Goal: Task Accomplishment & Management: Use online tool/utility

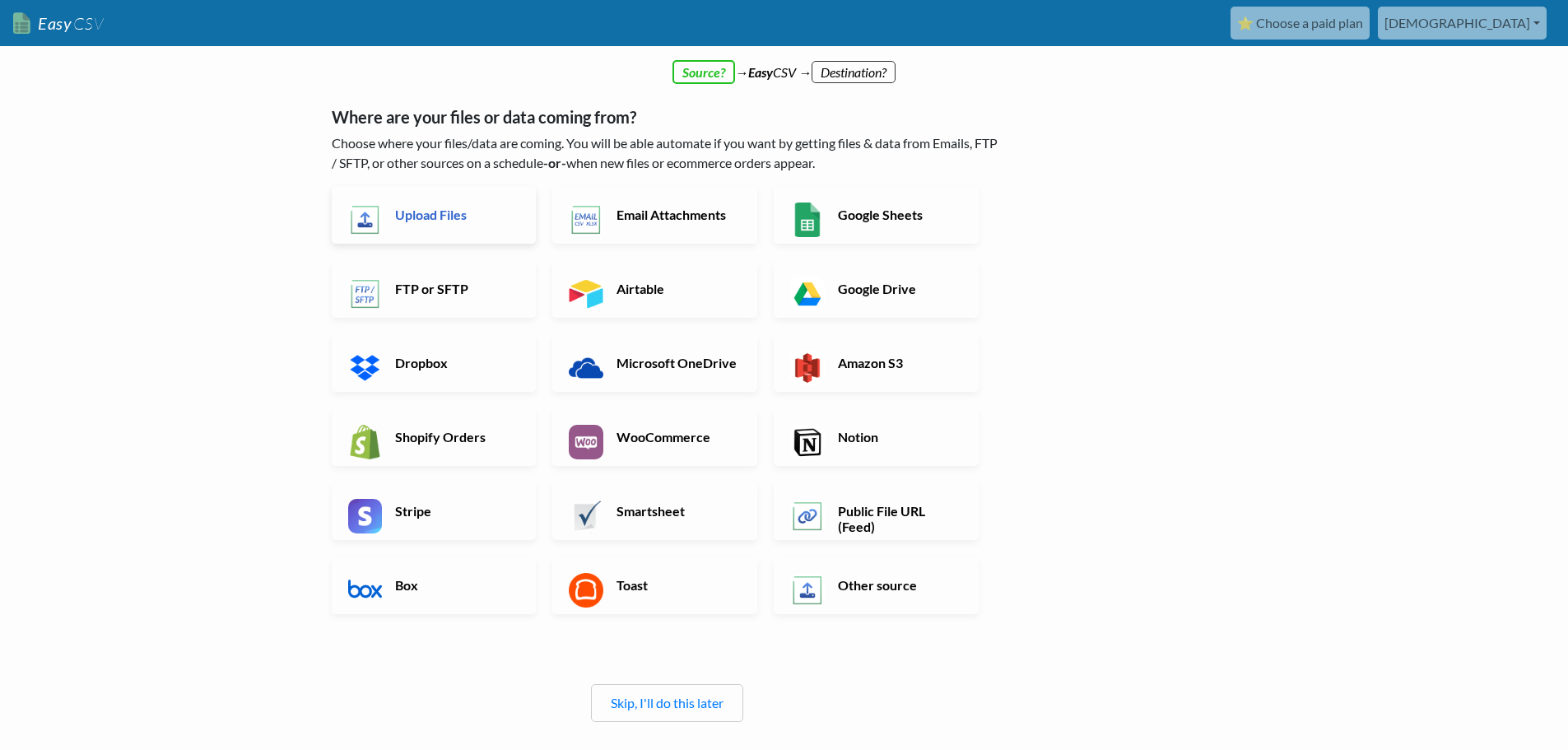
click at [415, 212] on h6 "Upload Files" at bounding box center [455, 214] width 129 height 15
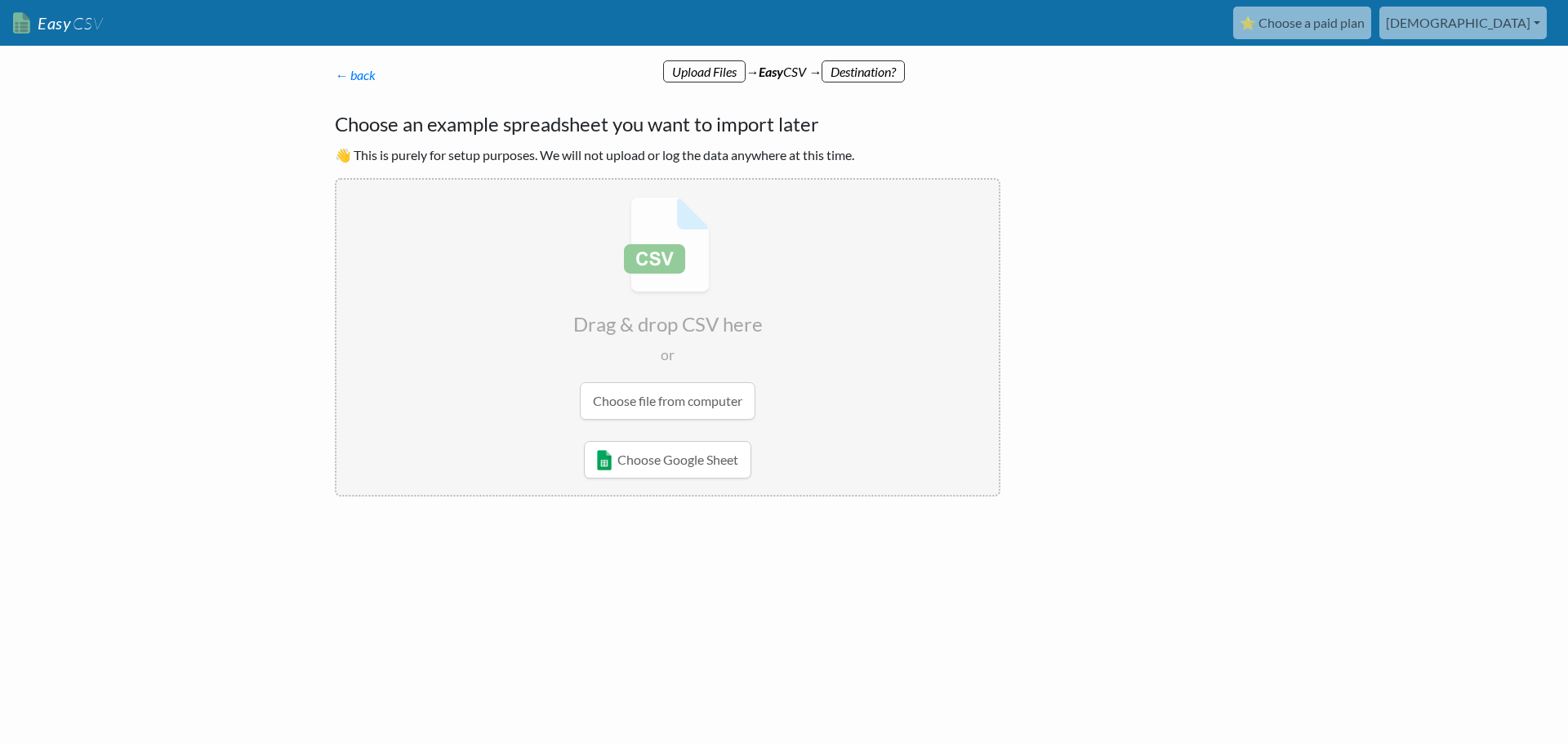
click at [646, 399] on input "file" at bounding box center [667, 309] width 662 height 258
type input "C:\fakepath\Undelivered Items [DATE].csv"
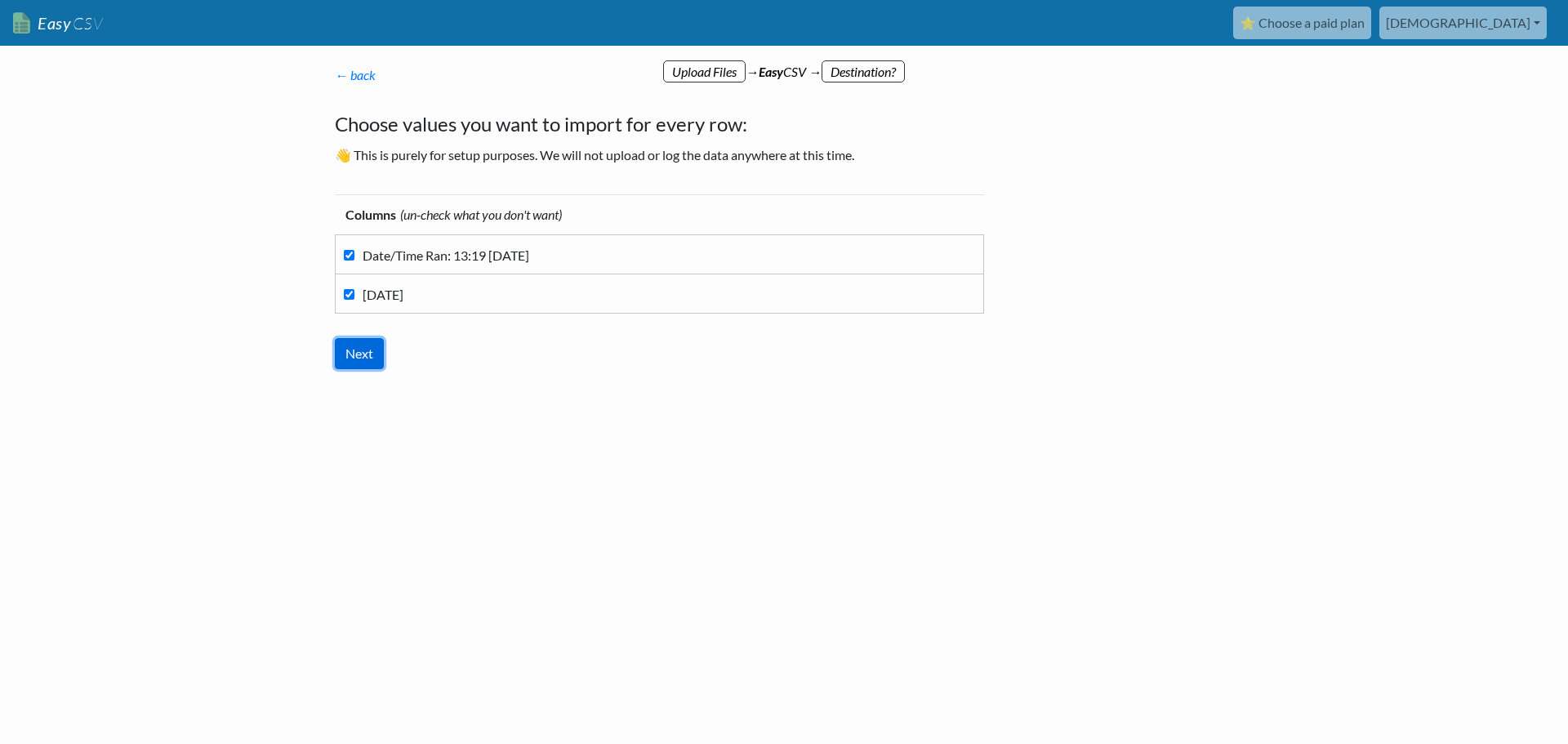
click at [353, 353] on input "Next" at bounding box center [358, 353] width 49 height 31
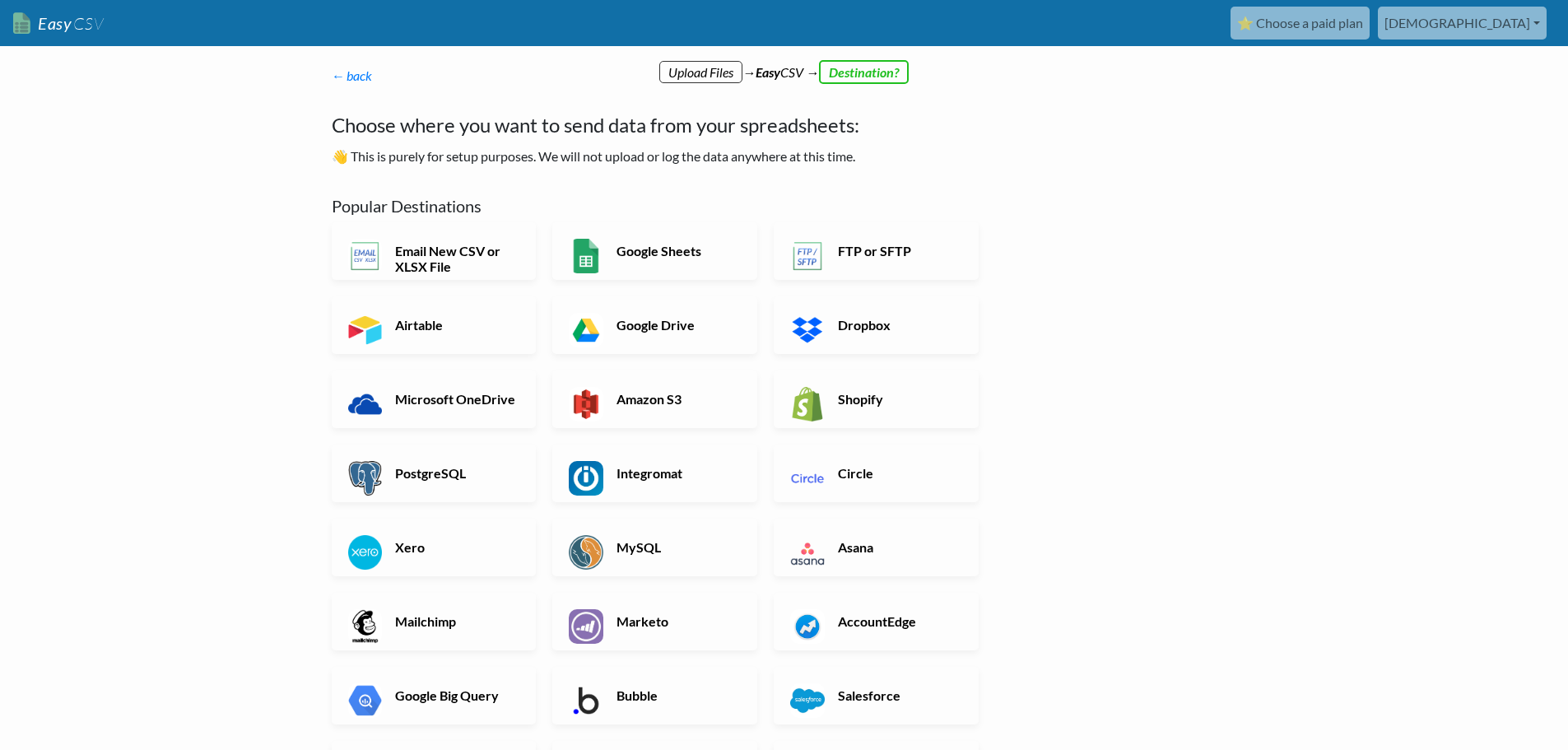
click at [1492, 23] on link "[DEMOGRAPHIC_DATA]" at bounding box center [1462, 23] width 169 height 33
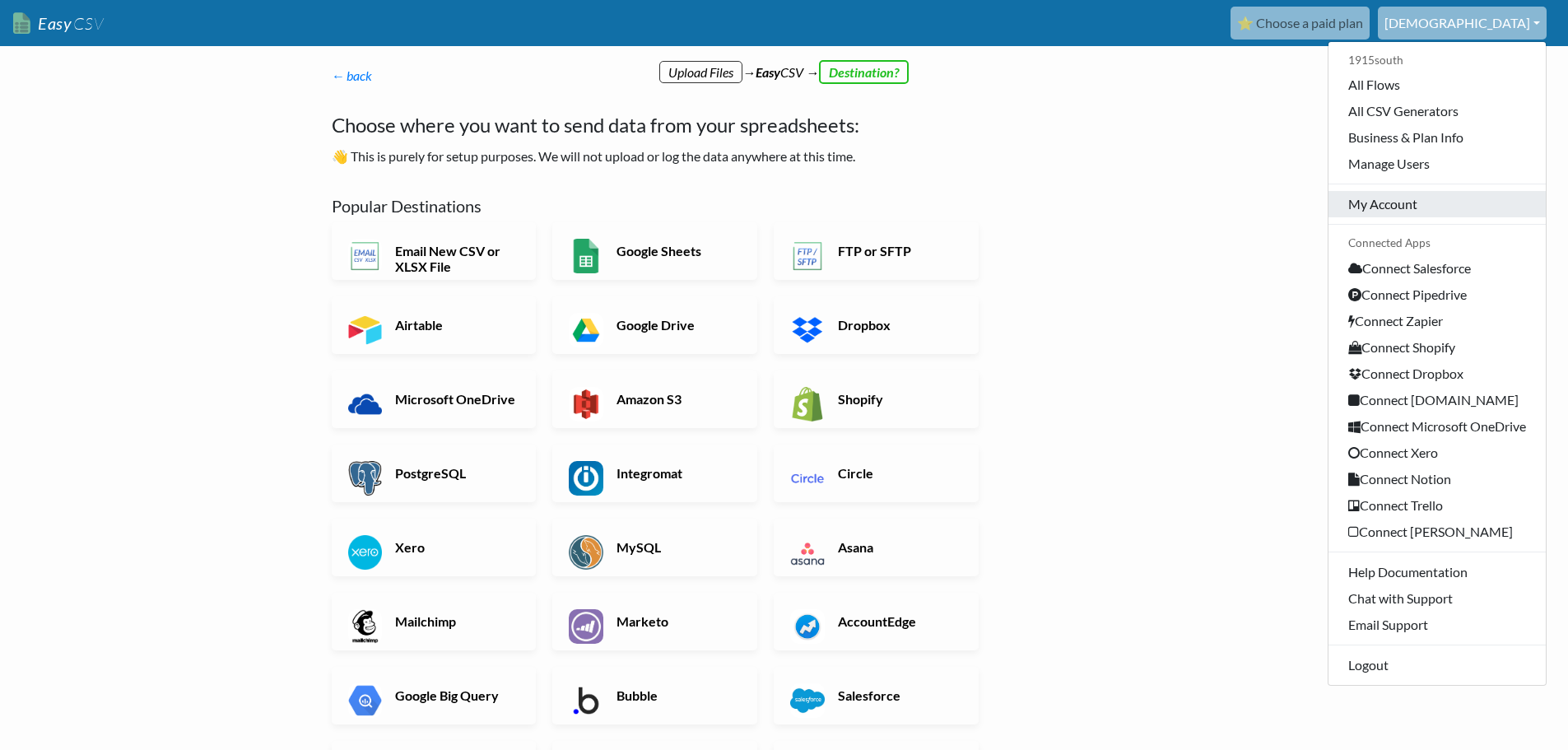
click at [1384, 209] on link "My Account" at bounding box center [1436, 204] width 217 height 26
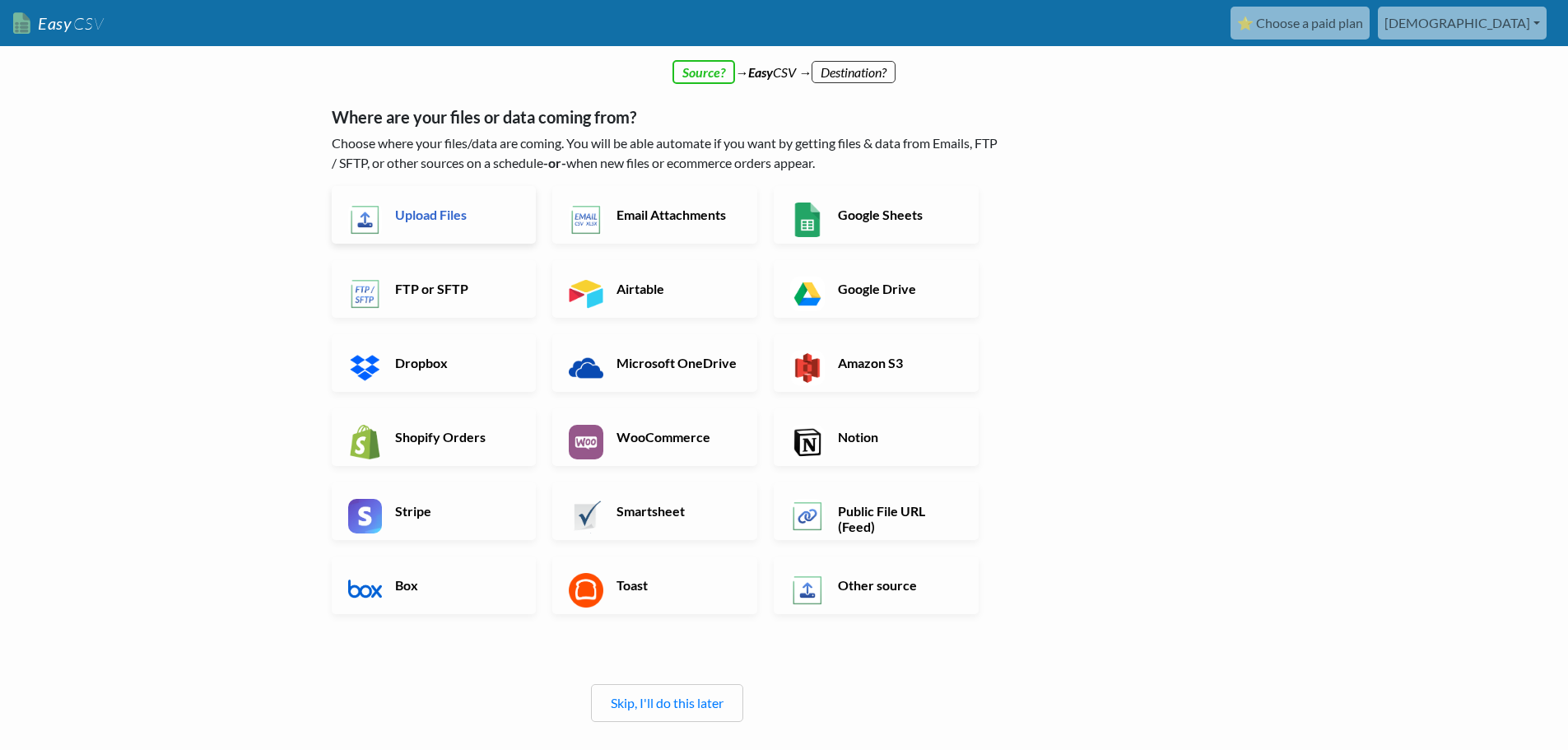
click at [412, 215] on h6 "Upload Files" at bounding box center [455, 214] width 129 height 15
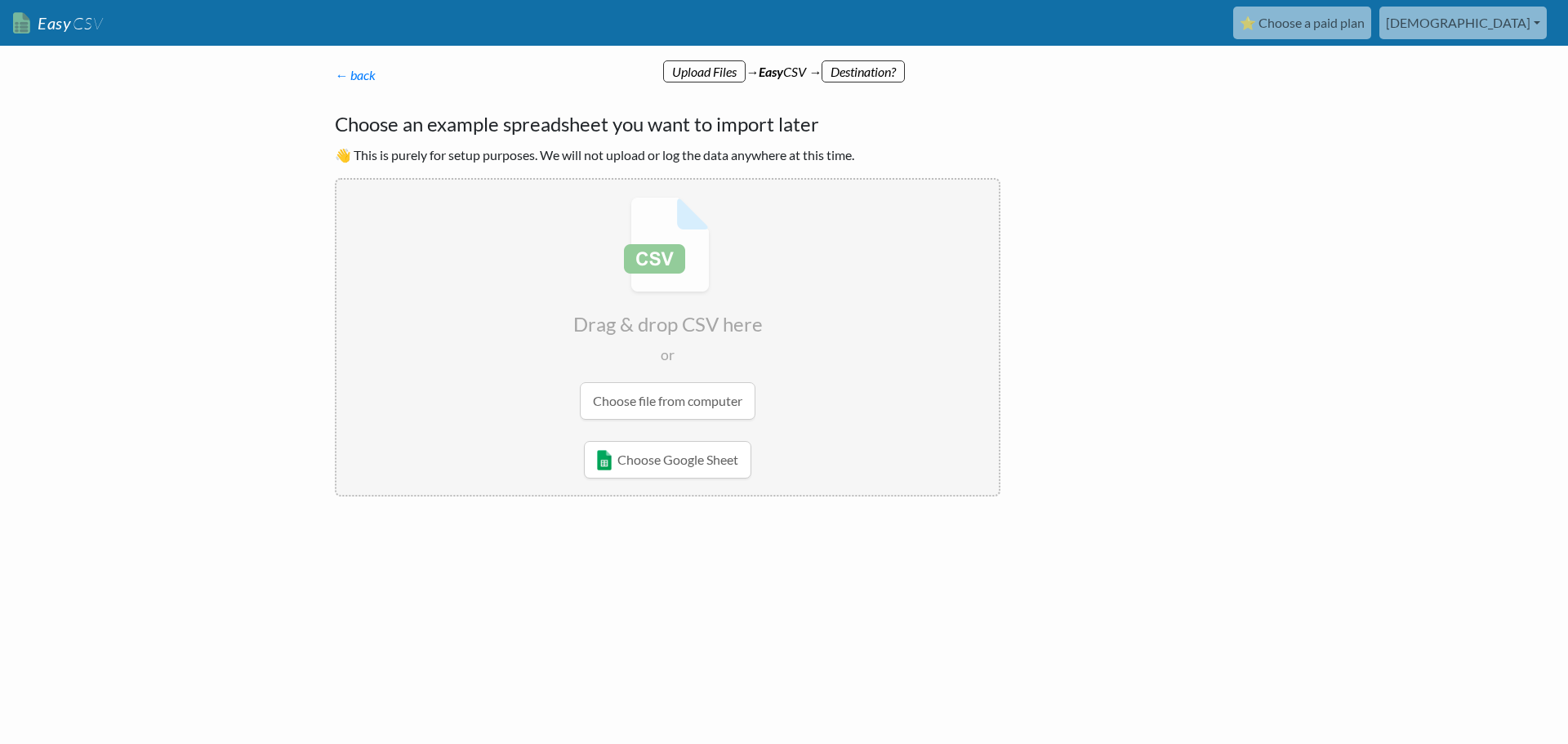
click at [652, 402] on input "file" at bounding box center [667, 309] width 662 height 258
click at [665, 399] on input "file" at bounding box center [667, 309] width 662 height 258
click at [1370, 23] on link "⭐ Choose a paid plan" at bounding box center [1302, 22] width 138 height 33
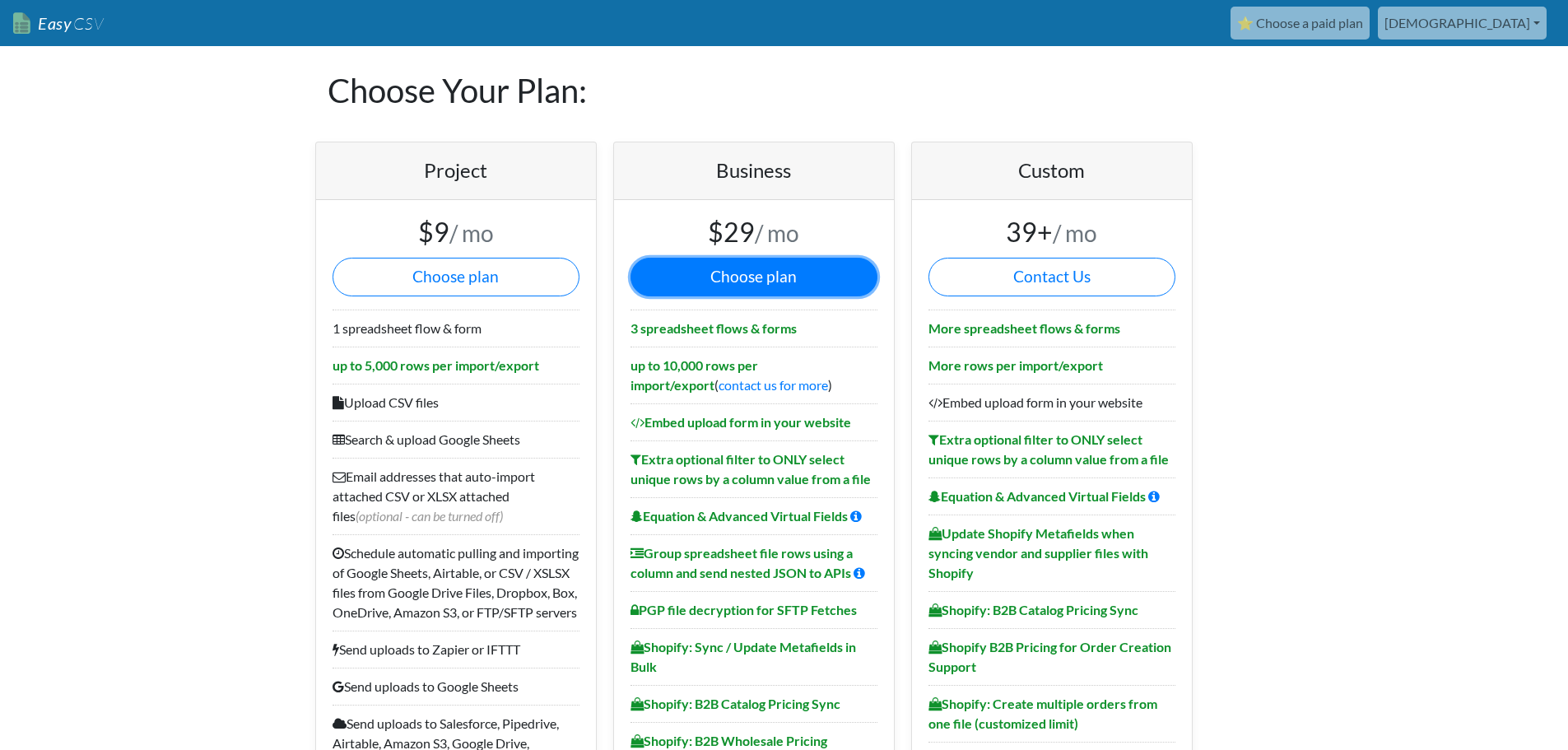
click at [707, 274] on button "Choose plan" at bounding box center [754, 277] width 247 height 39
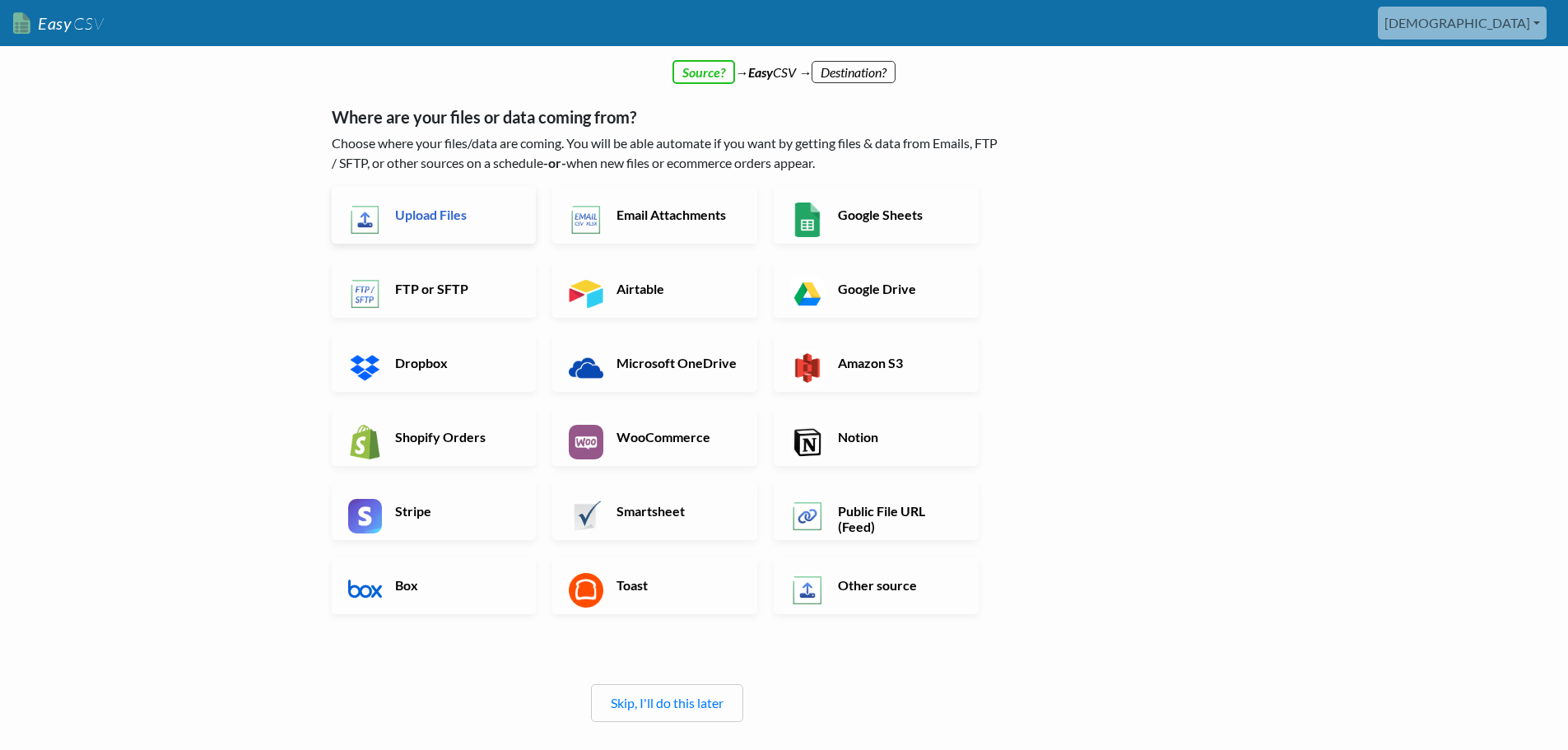
click at [433, 215] on h6 "Upload Files" at bounding box center [455, 214] width 129 height 15
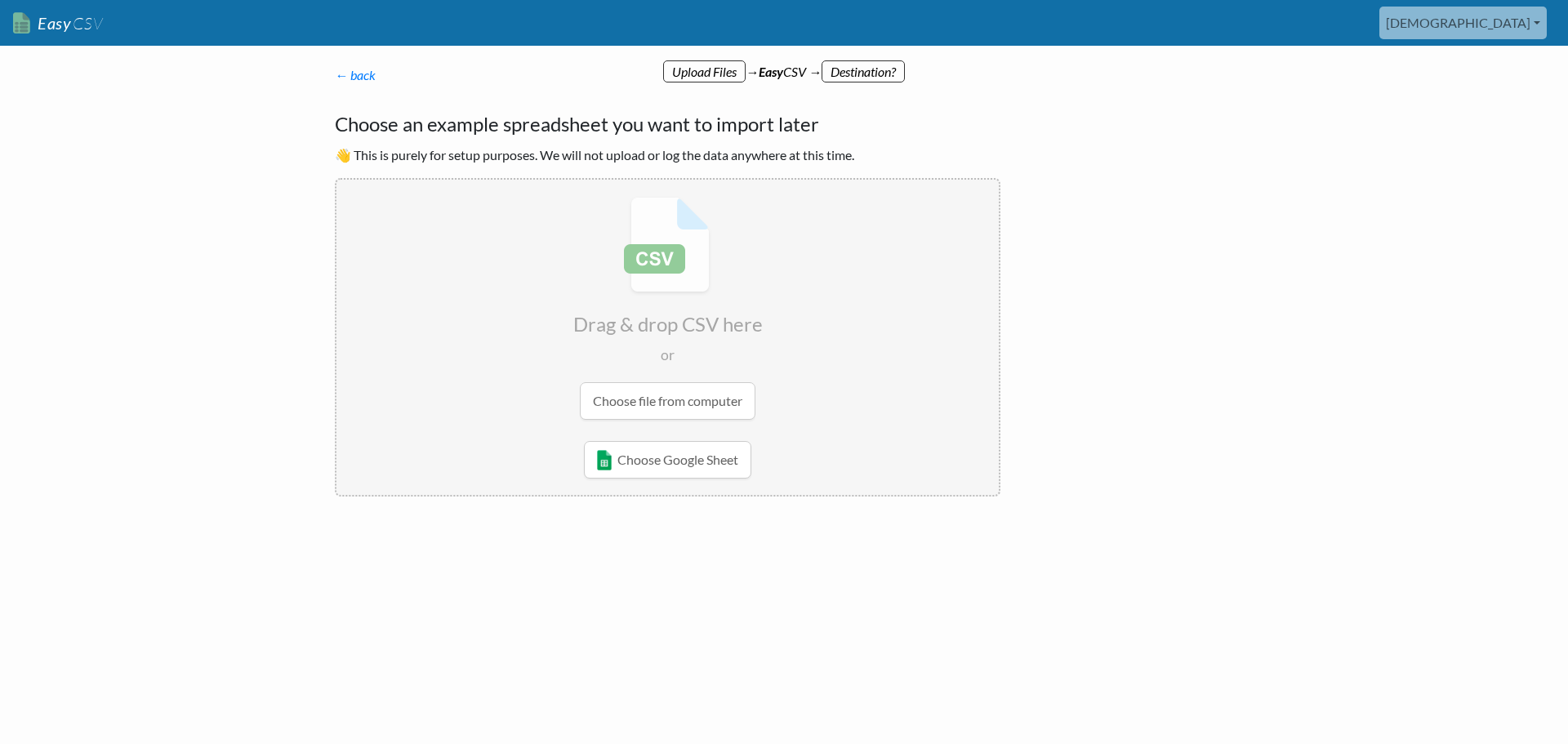
click at [670, 401] on input "file" at bounding box center [667, 309] width 662 height 258
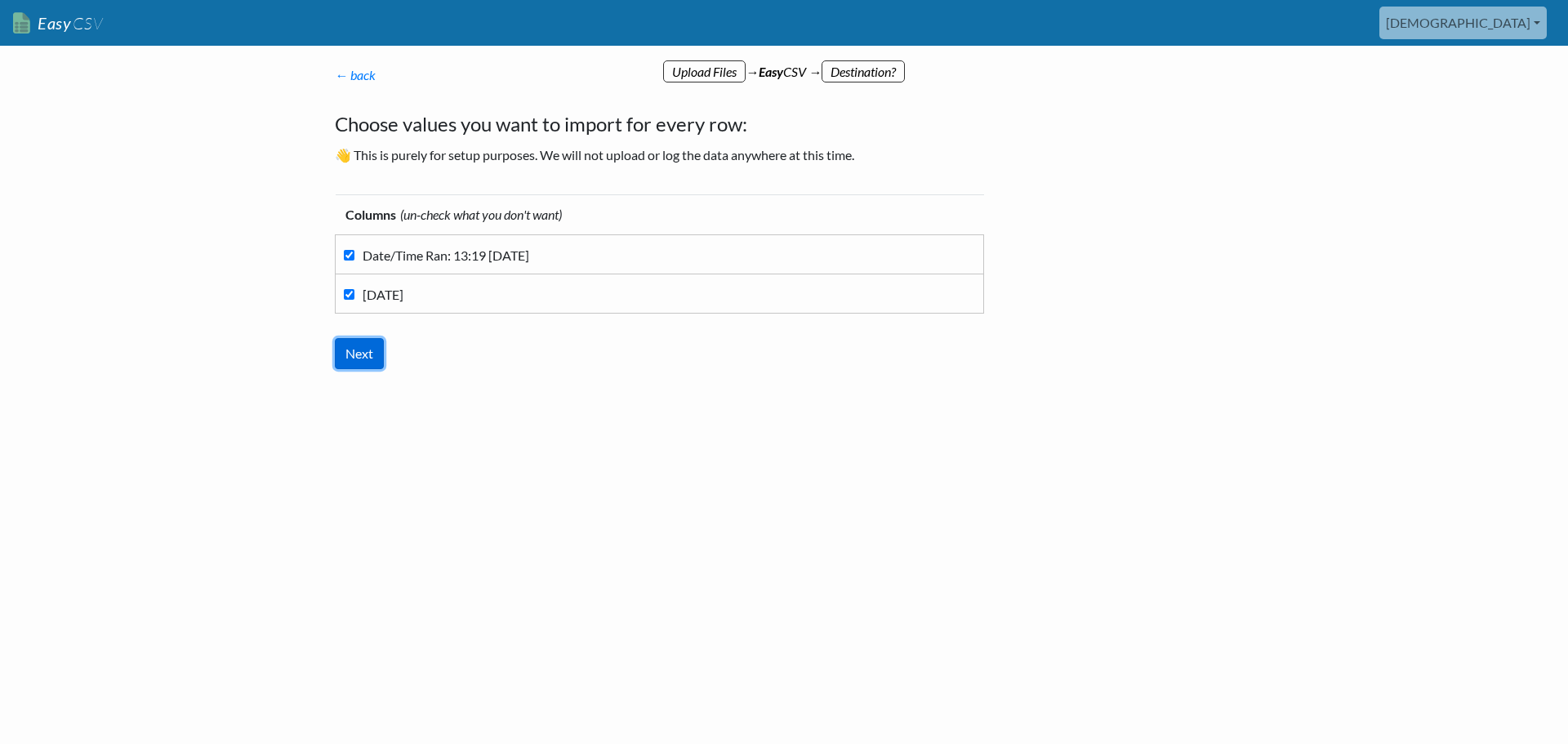
click at [353, 349] on input "Next" at bounding box center [358, 353] width 49 height 31
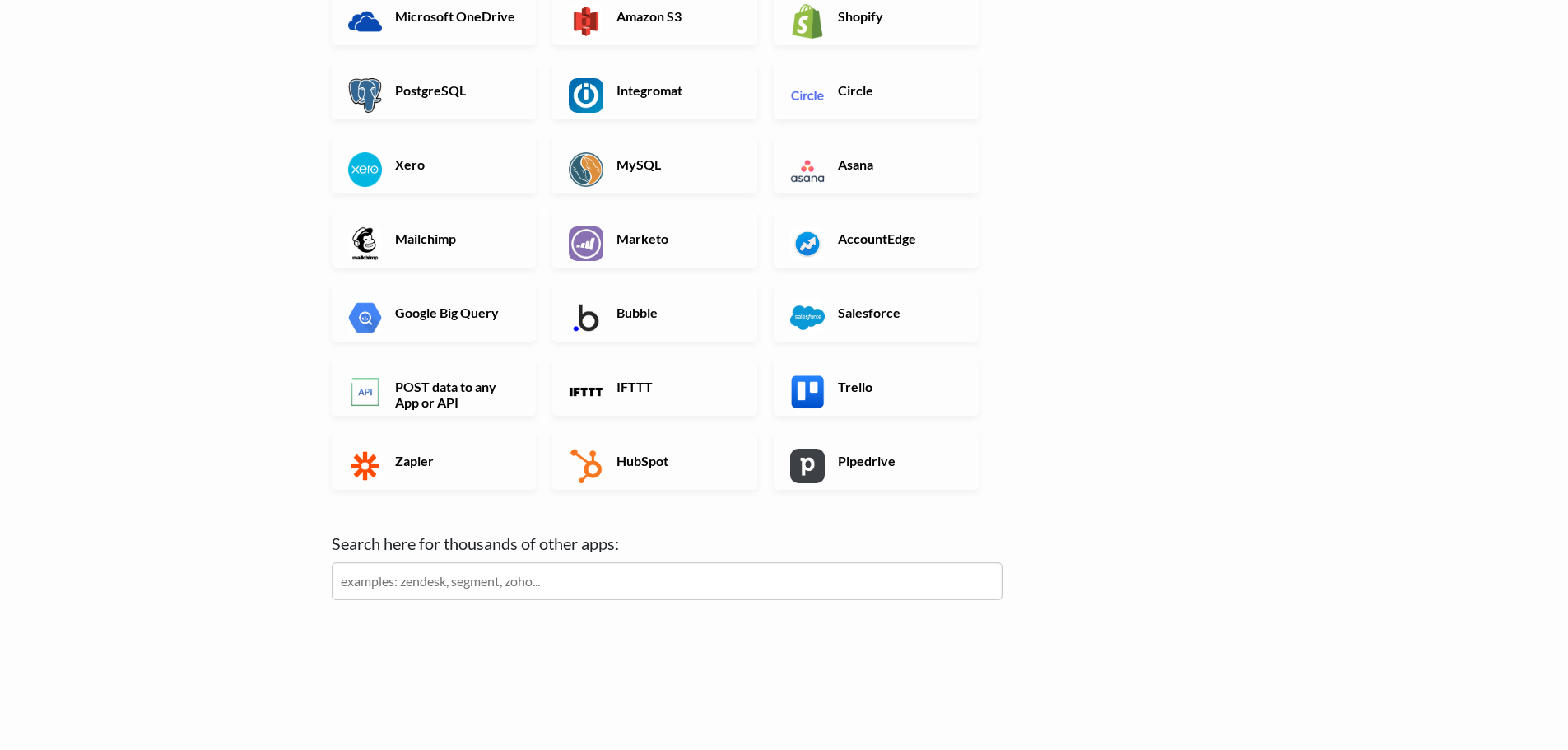
scroll to position [300, 0]
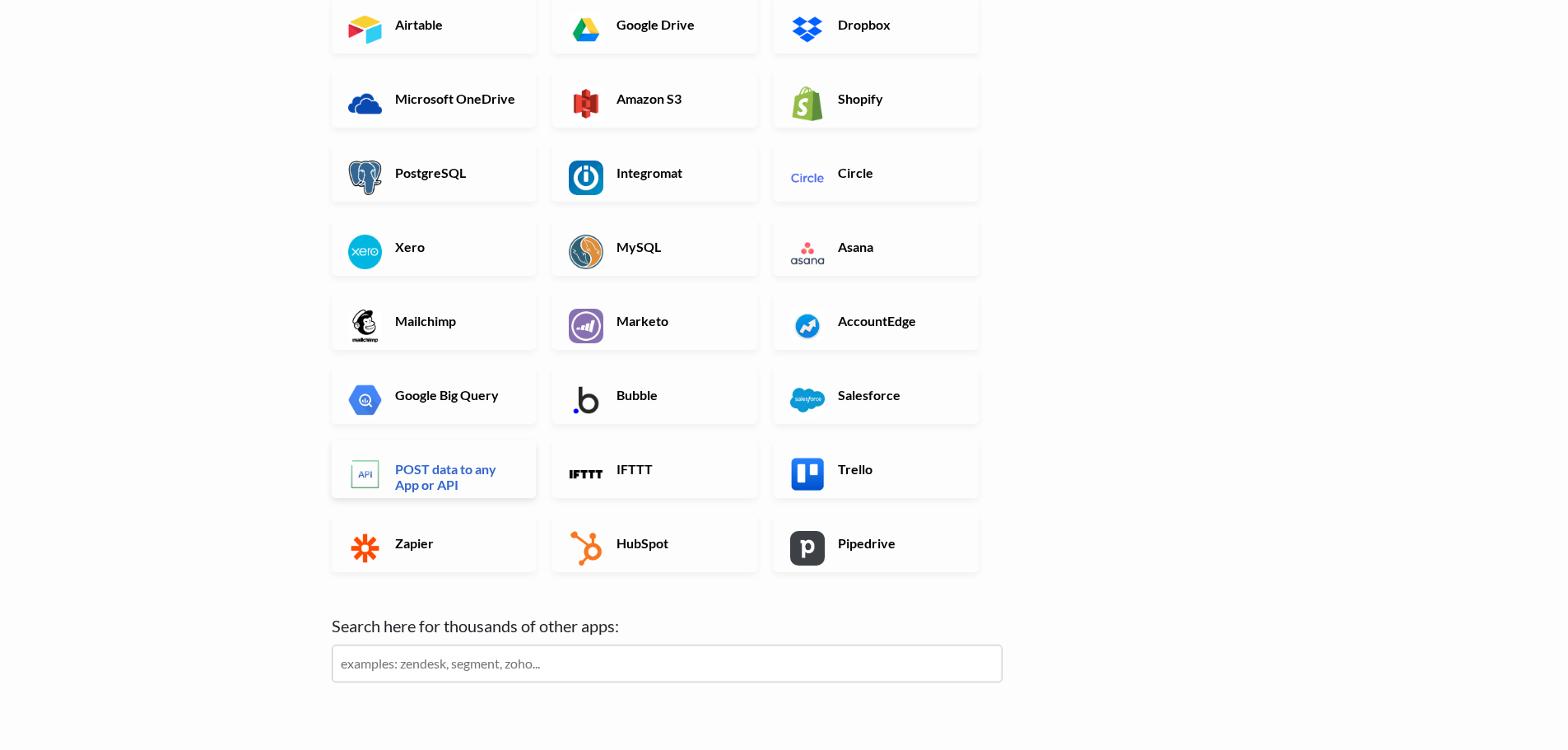
click at [412, 464] on h6 "POST data to any App or API" at bounding box center [455, 476] width 129 height 32
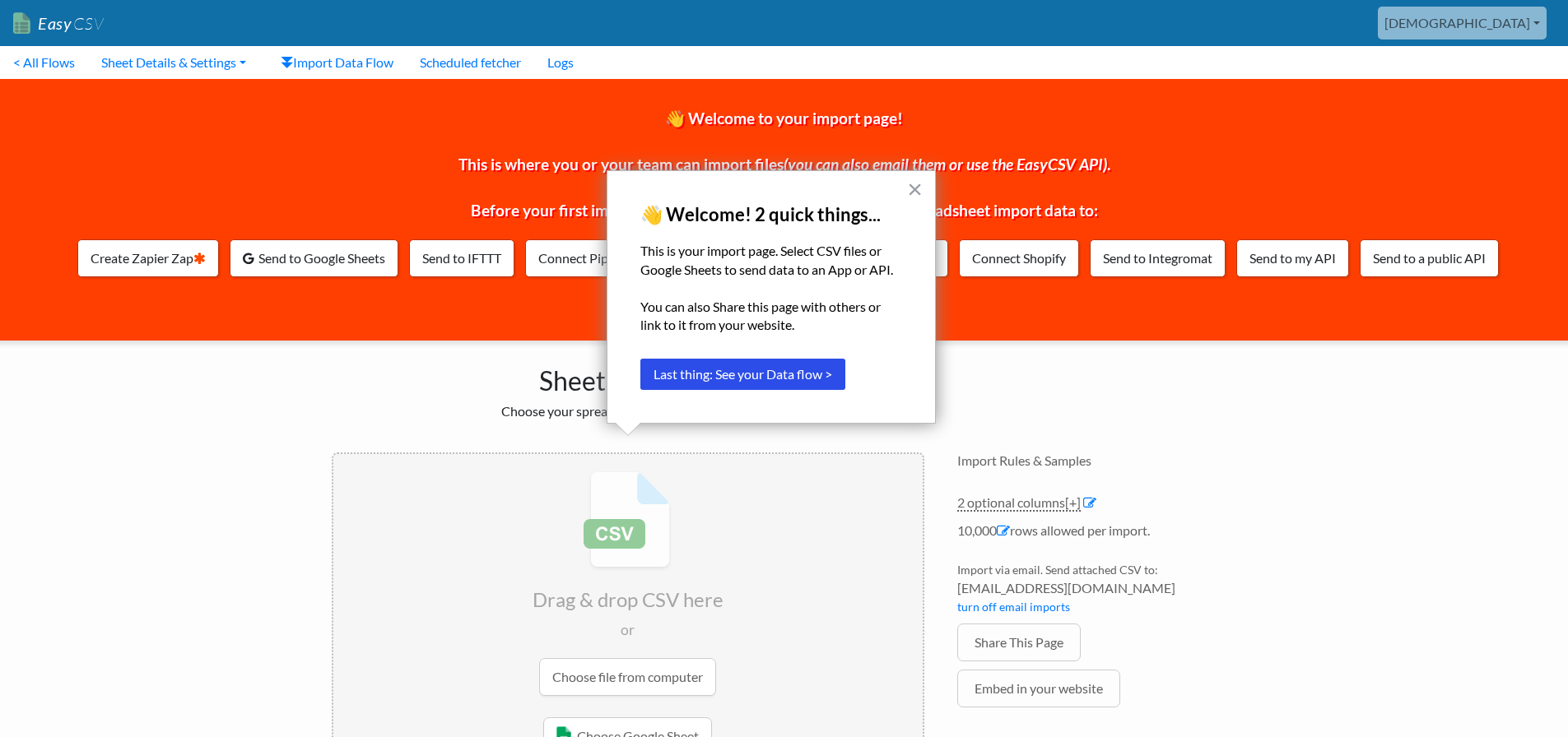
scroll to position [66, 0]
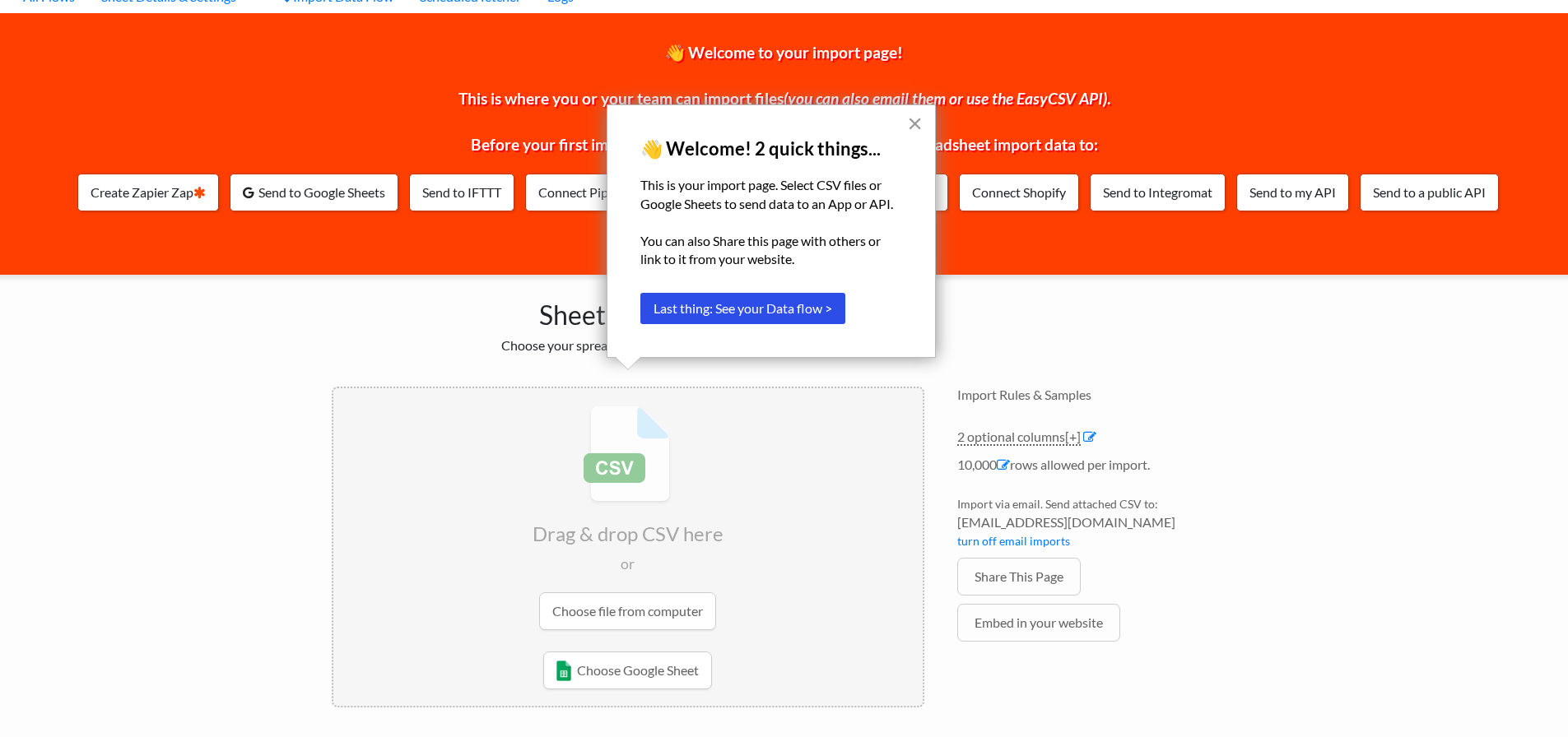
click at [922, 119] on button "×" at bounding box center [914, 123] width 15 height 26
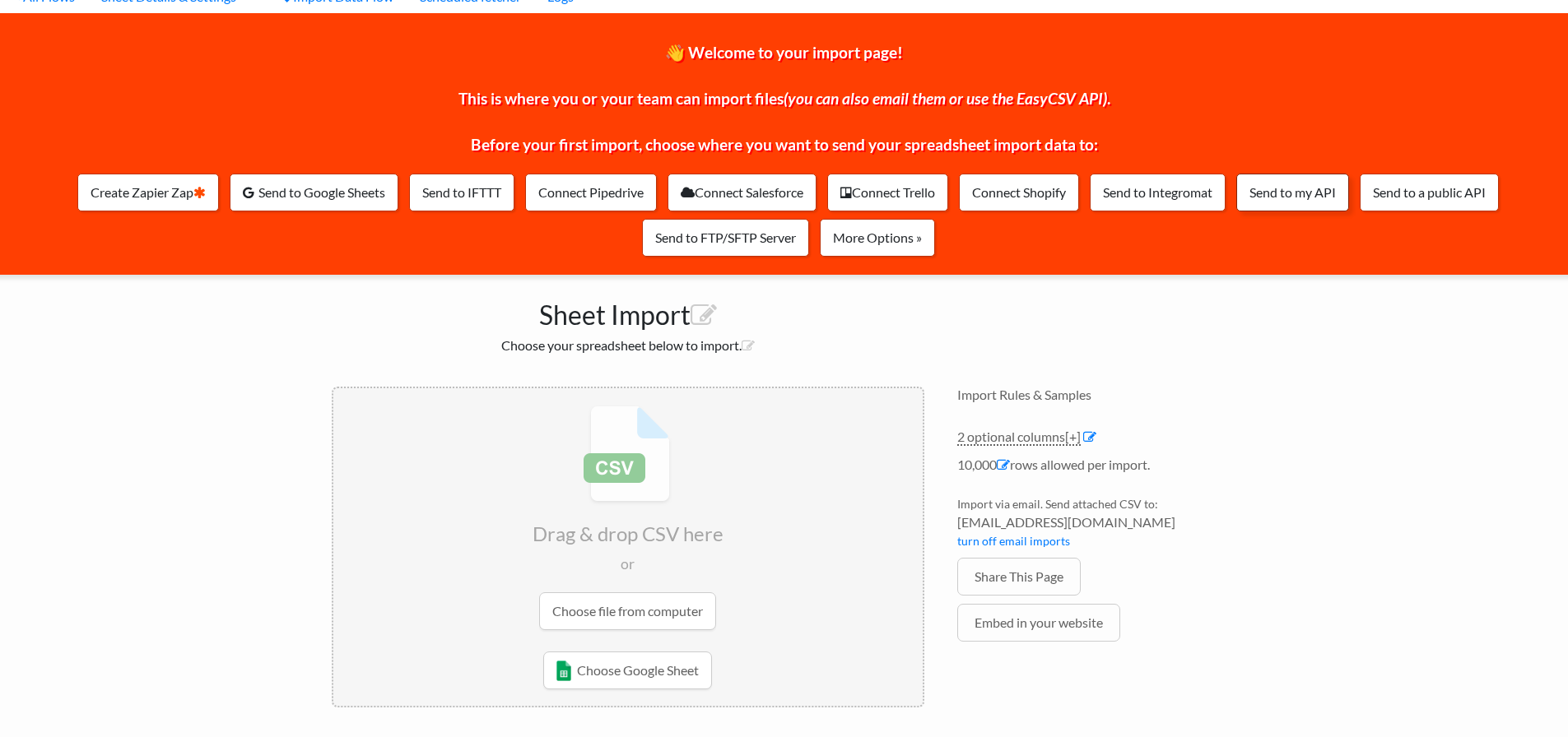
click at [1305, 188] on link "Send to my API" at bounding box center [1292, 193] width 113 height 38
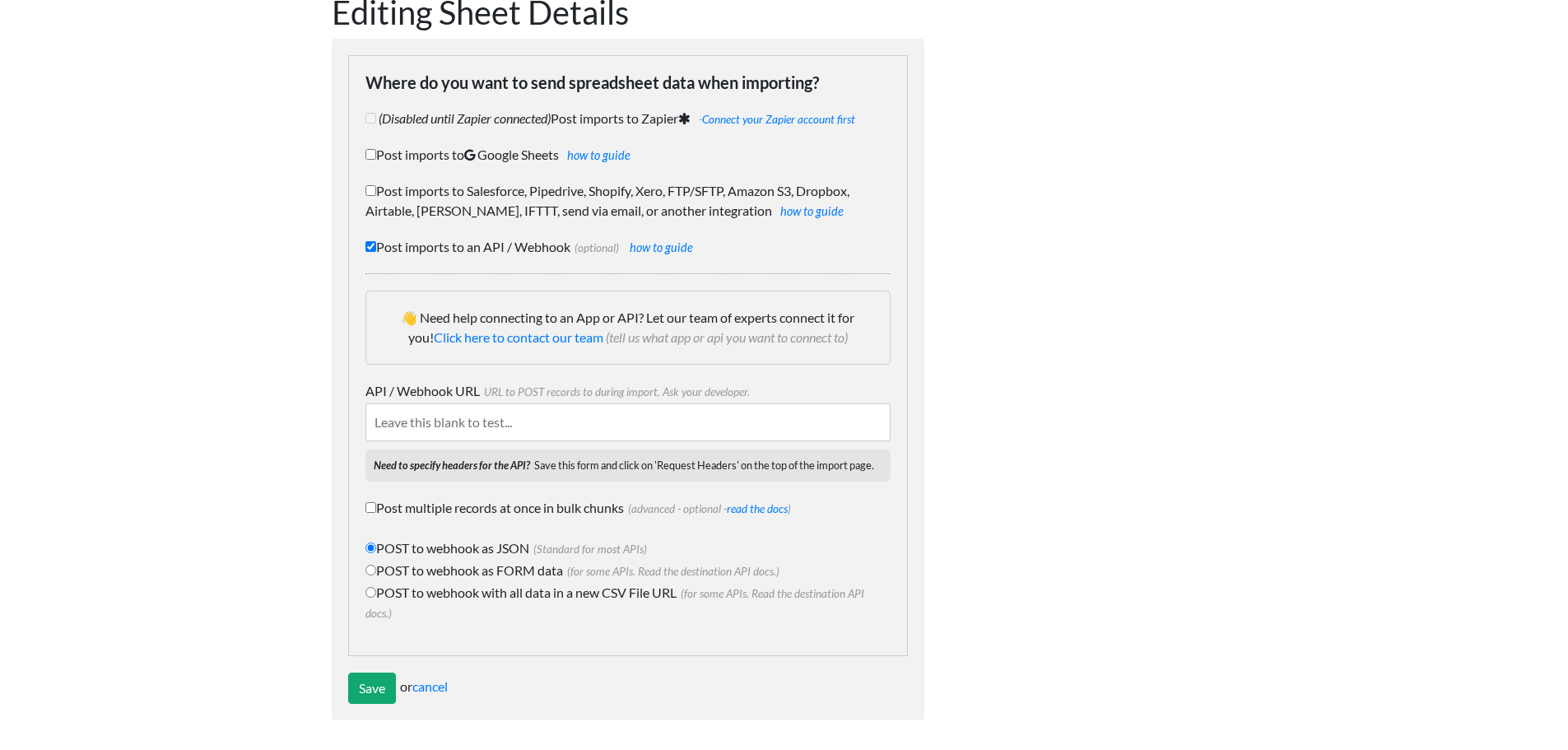
scroll to position [103, 0]
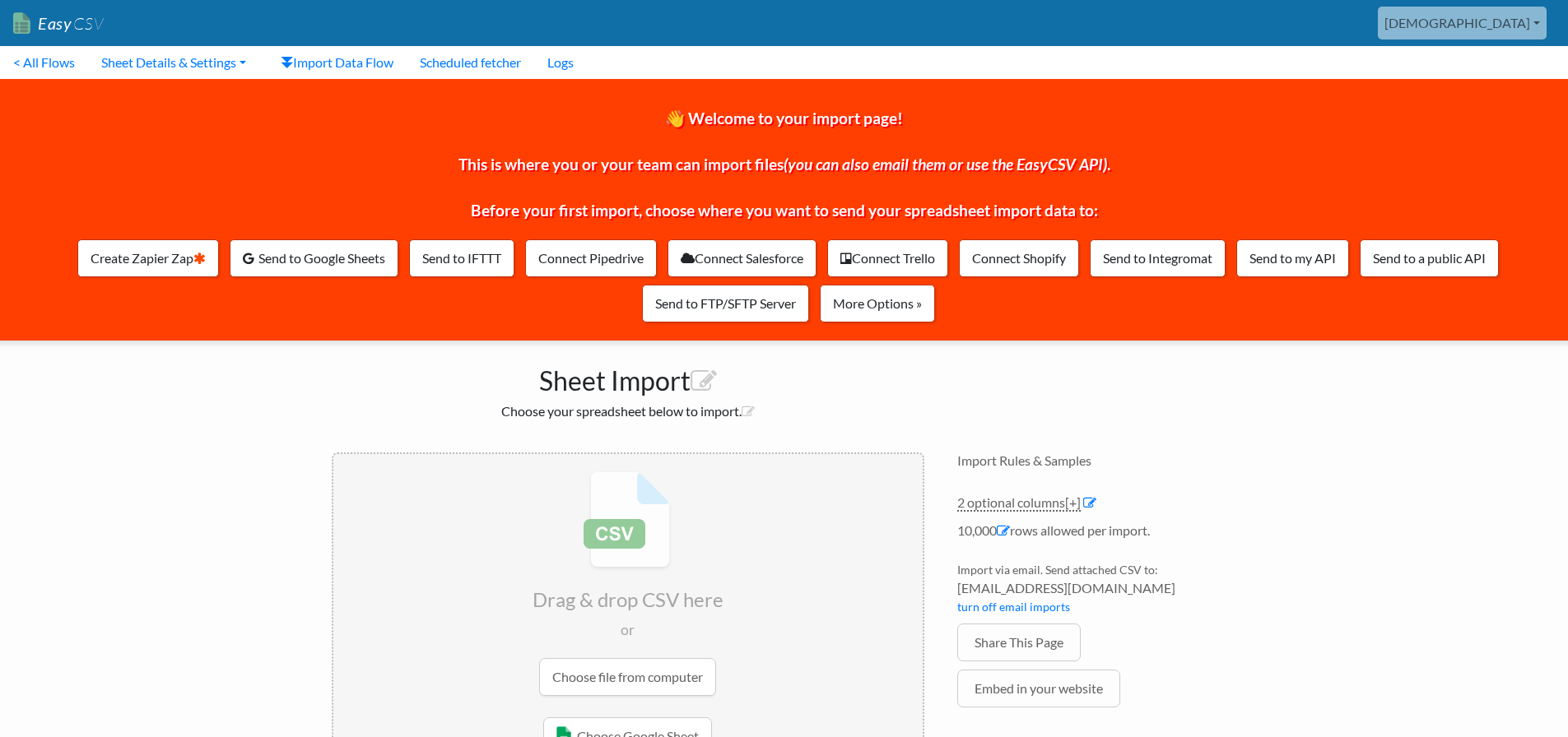
scroll to position [58, 0]
